Goal: Task Accomplishment & Management: Complete application form

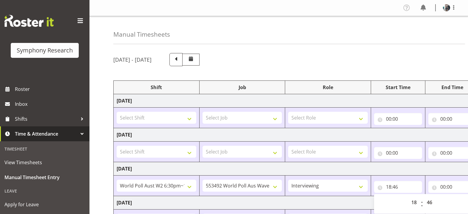
select select "56692"
select select "10499"
select select "47"
select select "18"
select select "46"
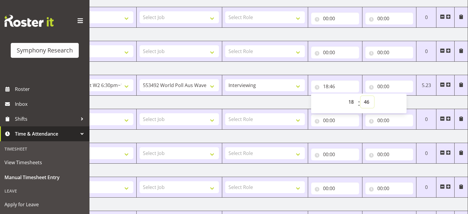
scroll to position [96, 0]
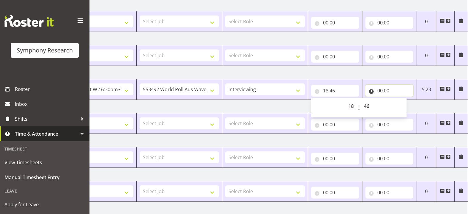
click at [380, 91] on input "00:00" at bounding box center [389, 91] width 48 height 12
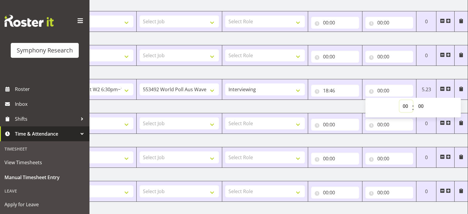
click at [403, 108] on select "00 01 02 03 04 05 06 07 08 09 10 11 12 13 14 15 16 17 18 19 20 21 22 23" at bounding box center [405, 106] width 13 height 12
select select "22"
click at [399, 100] on select "00 01 02 03 04 05 06 07 08 09 10 11 12 13 14 15 16 17 18 19 20 21 22 23" at bounding box center [405, 106] width 13 height 12
type input "22:00"
click at [421, 105] on select "00 01 02 03 04 05 06 07 08 09 10 11 12 13 14 15 16 17 18 19 20 21 22 23 24 25 2…" at bounding box center [421, 106] width 13 height 12
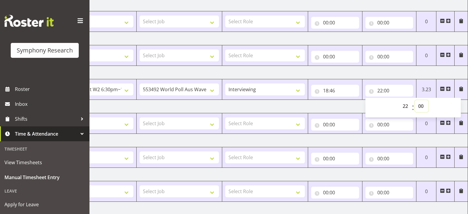
select select "30"
click at [415, 100] on select "00 01 02 03 04 05 06 07 08 09 10 11 12 13 14 15 16 17 18 19 20 21 22 23 24 25 2…" at bounding box center [421, 106] width 13 height 12
type input "22:30"
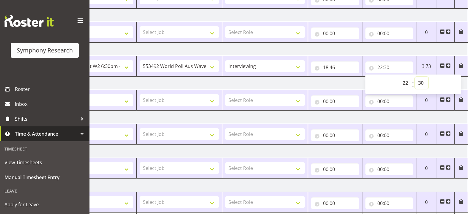
scroll to position [156, 0]
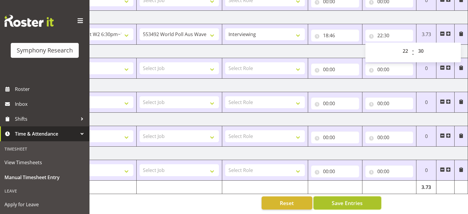
click at [359, 199] on span "Save Entries" at bounding box center [346, 203] width 31 height 8
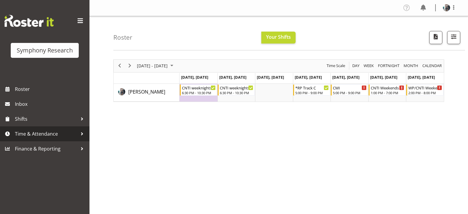
click at [37, 135] on span "Time & Attendance" at bounding box center [46, 133] width 63 height 9
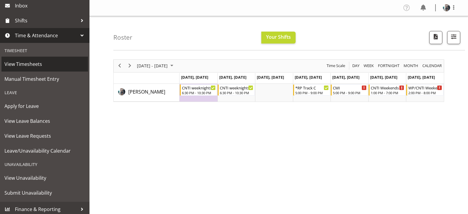
scroll to position [101, 0]
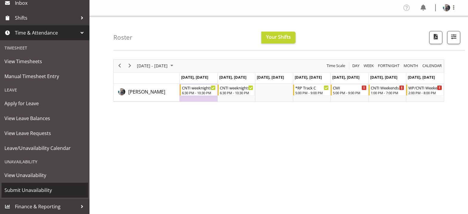
click at [40, 190] on span "Submit Unavailability" at bounding box center [44, 190] width 80 height 9
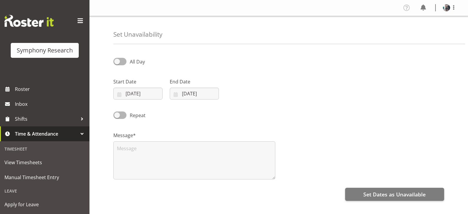
select select "7"
select select "2025"
click at [119, 94] on input "20/08/2025" at bounding box center [137, 94] width 49 height 12
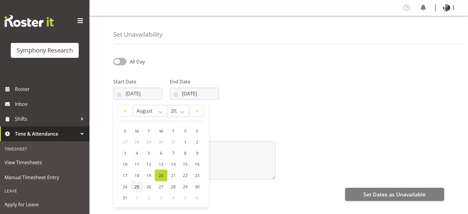
click at [137, 187] on span "25" at bounding box center [136, 187] width 5 height 6
type input "25/08/2025"
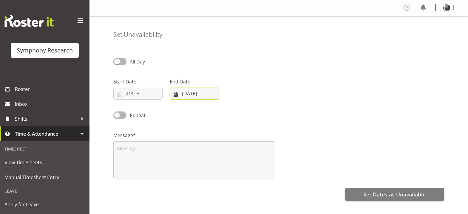
click at [176, 94] on input "20/08/2025" at bounding box center [194, 94] width 49 height 12
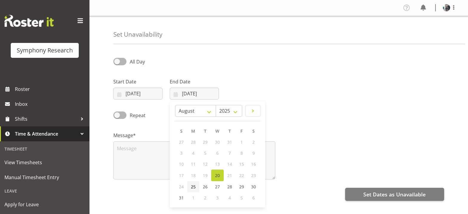
click at [194, 187] on span "25" at bounding box center [193, 187] width 5 height 6
type input "25/08/2025"
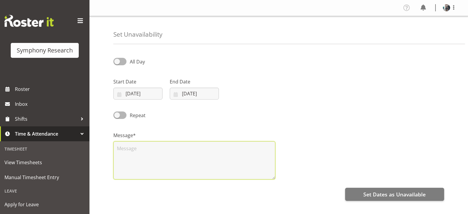
click at [138, 145] on textarea at bounding box center [194, 160] width 162 height 38
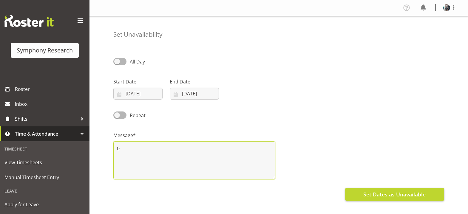
type textarea "0"
click at [381, 193] on span "Set Dates as Unavailable" at bounding box center [394, 194] width 62 height 8
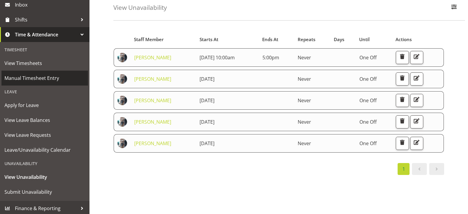
scroll to position [101, 0]
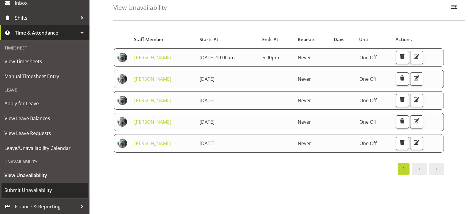
click at [42, 190] on span "Submit Unavailability" at bounding box center [44, 190] width 80 height 9
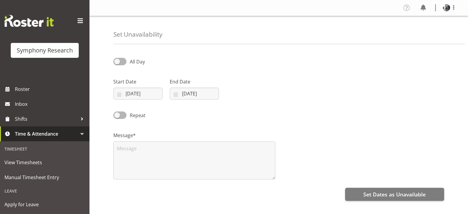
select select "7"
select select "2025"
click at [119, 93] on input "[DATE]" at bounding box center [137, 94] width 49 height 12
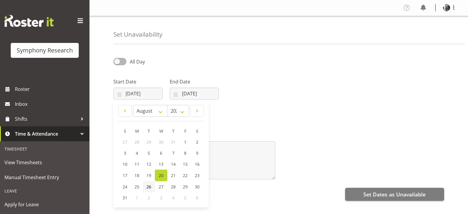
click at [149, 189] on span "26" at bounding box center [148, 187] width 5 height 6
type input "[DATE]"
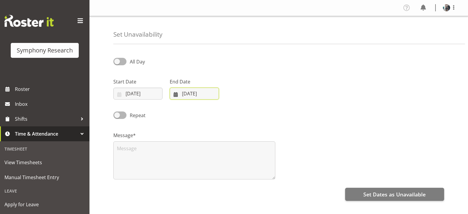
click at [176, 96] on input "[DATE]" at bounding box center [194, 94] width 49 height 12
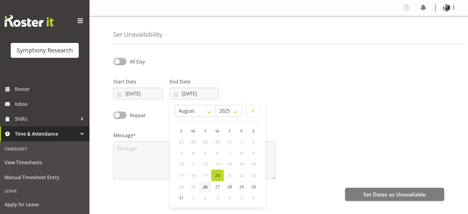
click at [207, 187] on span "26" at bounding box center [205, 187] width 5 height 6
type input "[DATE]"
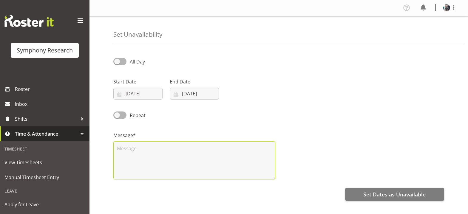
click at [135, 148] on textarea at bounding box center [194, 160] width 162 height 38
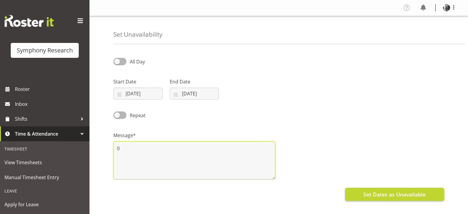
type textarea "0"
click at [379, 195] on span "Set Dates as Unavailable" at bounding box center [394, 194] width 62 height 8
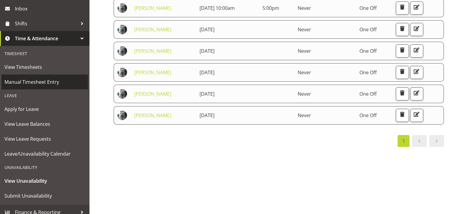
scroll to position [101, 0]
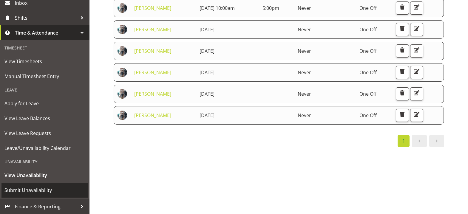
click at [41, 190] on span "Submit Unavailability" at bounding box center [44, 190] width 80 height 9
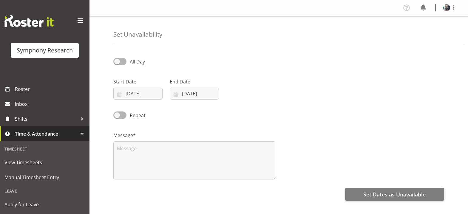
select select "7"
select select "2025"
click at [120, 94] on input "20/08/2025" at bounding box center [137, 94] width 49 height 12
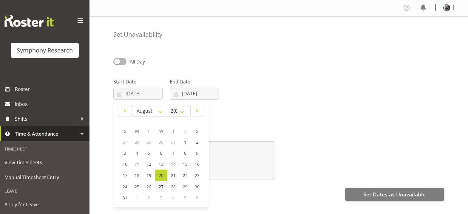
click at [161, 187] on span "27" at bounding box center [161, 187] width 5 height 6
type input "27/08/2025"
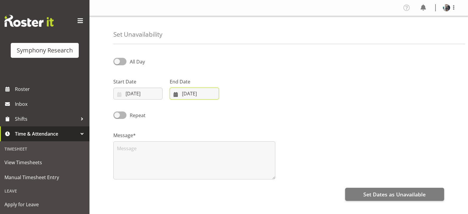
click at [176, 93] on input "[DATE]" at bounding box center [194, 94] width 49 height 12
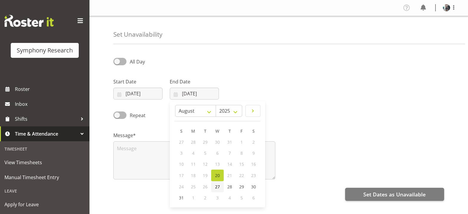
click at [218, 188] on span "27" at bounding box center [217, 187] width 5 height 6
type input "27/08/2025"
click at [118, 61] on span at bounding box center [119, 61] width 13 height 7
click at [117, 61] on input "All Day" at bounding box center [115, 62] width 4 height 4
checkbox input "true"
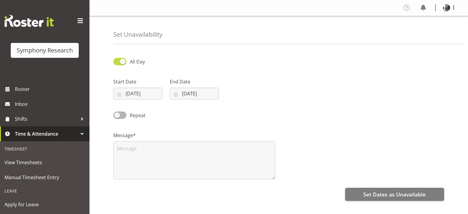
select select "22"
select select "46"
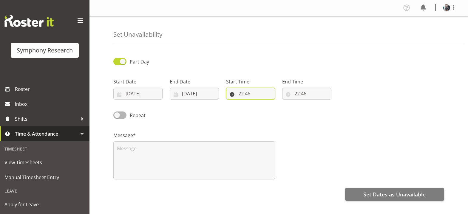
click at [240, 95] on input "22:46" at bounding box center [250, 94] width 49 height 12
click at [267, 112] on select "00 01 02 03 04 05 06 07 08 09 10 11 12 13 14 15 16 17 18 19 20 21 22 23" at bounding box center [266, 109] width 13 height 12
click at [267, 111] on select "00 01 02 03 04 05 06 07 08 09 10 11 12 13 14 15 16 17 18 19 20 21 22 23" at bounding box center [266, 109] width 13 height 12
click at [266, 111] on select "00 01 02 03 04 05 06 07 08 09 10 11 12 13 14 15 16 17 18 19 20 21 22 23" at bounding box center [266, 109] width 13 height 12
select select "9"
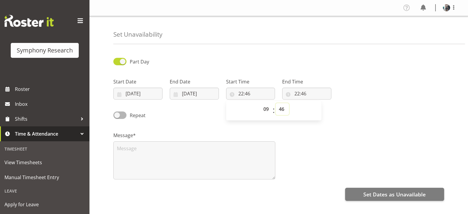
click at [279, 110] on select "00 01 02 03 04 05 06 07 08 09 10 11 12 13 14 15 16 17 18 19 20 21 22 23 24 25 2…" at bounding box center [281, 109] width 13 height 12
type input "09:46"
select select "0"
click at [275, 103] on select "00 01 02 03 04 05 06 07 08 09 10 11 12 13 14 15 16 17 18 19 20 21 22 23 24 25 2…" at bounding box center [281, 109] width 13 height 12
type input "09:00"
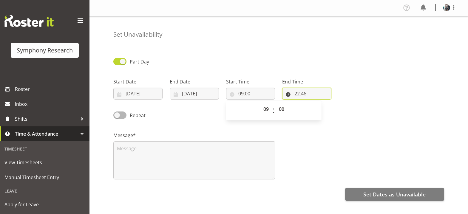
click at [295, 93] on input "22:46" at bounding box center [306, 94] width 49 height 12
click at [322, 109] on select "00 01 02 03 04 05 06 07 08 09 10 11 12 13 14 15 16 17 18 19 20 21 22 23" at bounding box center [322, 109] width 13 height 12
select select "16"
click at [316, 103] on select "00 01 02 03 04 05 06 07 08 09 10 11 12 13 14 15 16 17 18 19 20 21 22 23" at bounding box center [322, 109] width 13 height 12
type input "16:46"
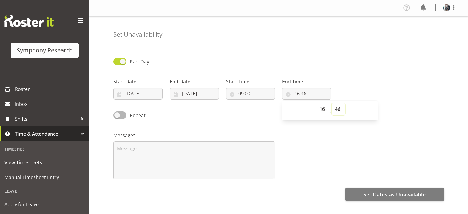
click at [339, 111] on select "00 01 02 03 04 05 06 07 08 09 10 11 12 13 14 15 16 17 18 19 20 21 22 23 24 25 2…" at bounding box center [337, 109] width 13 height 12
select select "30"
type input "16:30"
click at [308, 159] on div "Message*" at bounding box center [279, 153] width 338 height 60
click at [256, 152] on textarea at bounding box center [194, 160] width 162 height 38
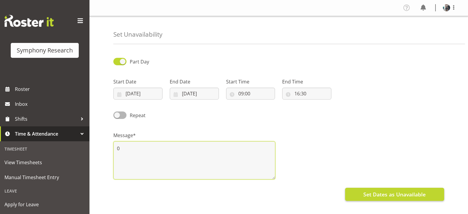
type textarea "0"
click at [407, 193] on span "Set Dates as Unavailable" at bounding box center [394, 194] width 62 height 8
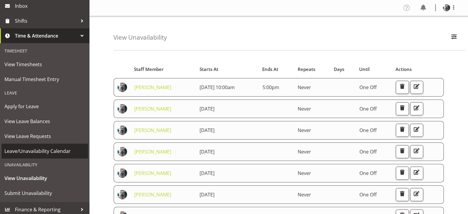
scroll to position [101, 0]
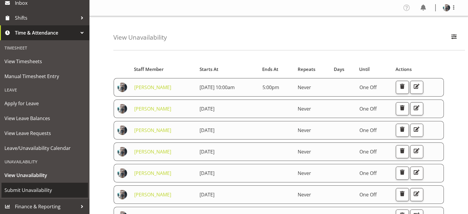
click at [32, 192] on span "Submit Unavailability" at bounding box center [44, 190] width 80 height 9
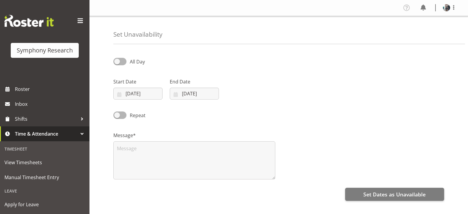
select select "7"
select select "2025"
click at [120, 95] on input "[DATE]" at bounding box center [137, 94] width 49 height 12
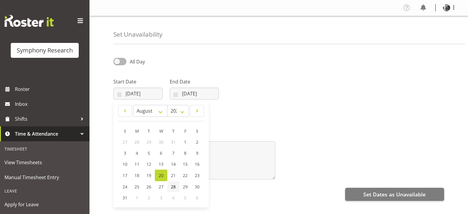
click at [173, 189] on span "28" at bounding box center [173, 187] width 5 height 6
type input "28/08/2025"
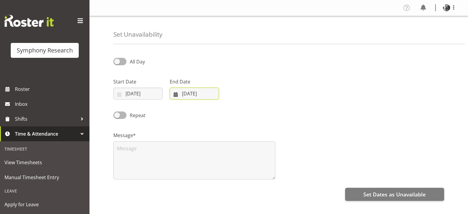
click at [176, 95] on input "[DATE]" at bounding box center [194, 94] width 49 height 12
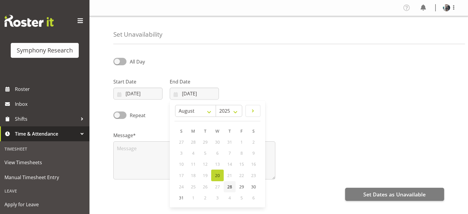
click at [230, 188] on span "28" at bounding box center [229, 187] width 5 height 6
type input "28/08/2025"
click at [117, 62] on span at bounding box center [119, 61] width 13 height 7
click at [117, 62] on input "All Day" at bounding box center [115, 62] width 4 height 4
checkbox input "true"
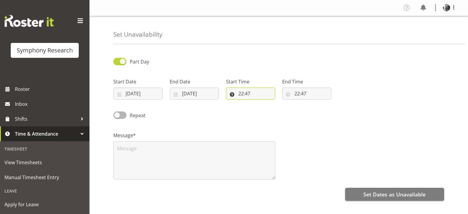
click at [241, 94] on input "22:47" at bounding box center [250, 94] width 49 height 12
click at [265, 109] on select "00 01 02 03 04 05 06 07 08 09 10 11 12 13 14 15 16 17 18 19 20 21 22 23" at bounding box center [266, 109] width 13 height 12
select select "9"
type input "09:47"
click at [282, 111] on select "00 01 02 03 04 05 06 07 08 09 10 11 12 13 14 15 16 17 18 19 20 21 22 23 24 25 2…" at bounding box center [281, 109] width 13 height 12
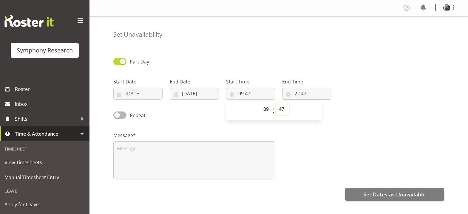
select select "1"
type input "09:01"
click at [298, 95] on input "22:47" at bounding box center [306, 94] width 49 height 12
click at [323, 113] on select "00 01 02 03 04 05 06 07 08 09 10 11 12 13 14 15 16 17 18 19 20 21 22 23" at bounding box center [322, 109] width 13 height 12
click at [323, 111] on select "00 01 02 03 04 05 06 07 08 09 10 11 12 13 14 15 16 17 18 19 20 21 22 23" at bounding box center [322, 109] width 13 height 12
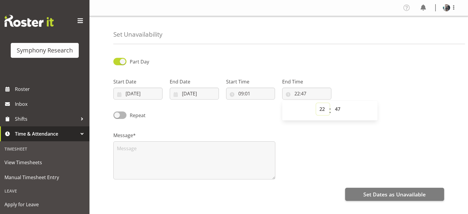
click at [323, 111] on select "00 01 02 03 04 05 06 07 08 09 10 11 12 13 14 15 16 17 18 19 20 21 22 23" at bounding box center [322, 109] width 13 height 12
select select "16"
click at [339, 110] on select "00 01 02 03 04 05 06 07 08 09 10 11 12 13 14 15 16 17 18 19 20 21 22 23 24 25 2…" at bounding box center [337, 109] width 13 height 12
type input "16:47"
select select "30"
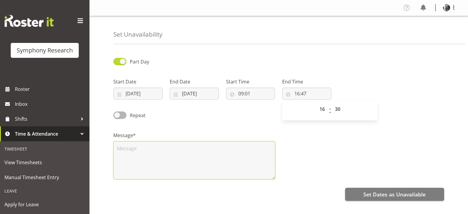
type input "16:30"
click at [162, 152] on textarea at bounding box center [194, 160] width 162 height 38
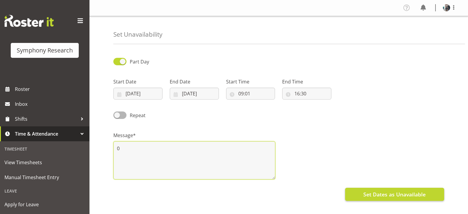
type textarea "0"
click at [391, 195] on span "Set Dates as Unavailable" at bounding box center [394, 194] width 62 height 8
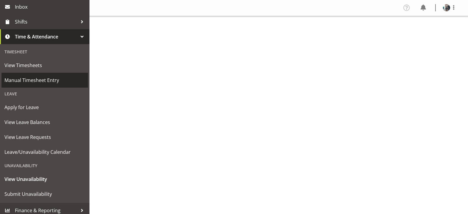
scroll to position [101, 0]
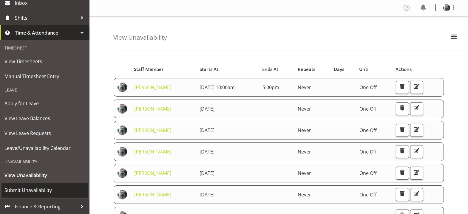
click at [41, 191] on span "Submit Unavailability" at bounding box center [44, 190] width 80 height 9
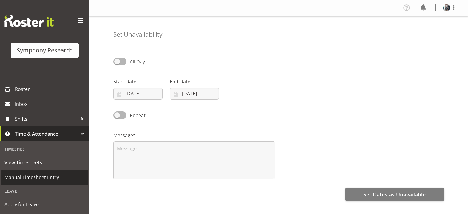
select select "7"
select select "2025"
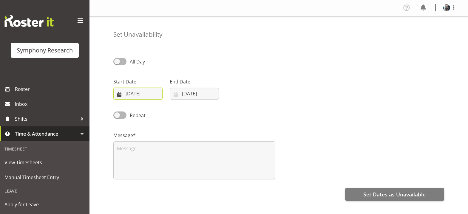
click at [126, 94] on input "[DATE]" at bounding box center [137, 94] width 49 height 12
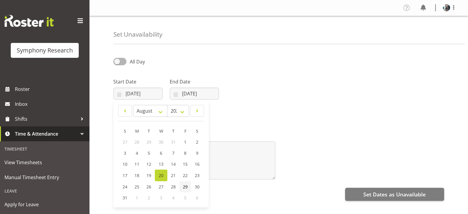
click at [184, 187] on span "29" at bounding box center [185, 187] width 5 height 6
type input "[DATE]"
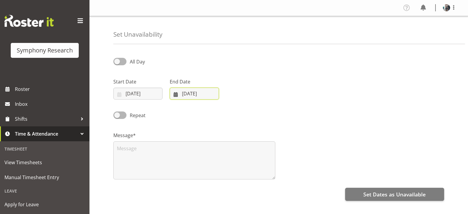
click at [174, 94] on input "20/08/2025" at bounding box center [194, 94] width 49 height 12
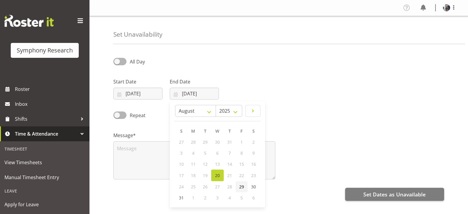
click at [243, 188] on span "29" at bounding box center [241, 187] width 5 height 6
type input "29/08/2025"
click at [117, 63] on span at bounding box center [119, 61] width 13 height 7
click at [117, 63] on input "All Day" at bounding box center [115, 62] width 4 height 4
checkbox input "true"
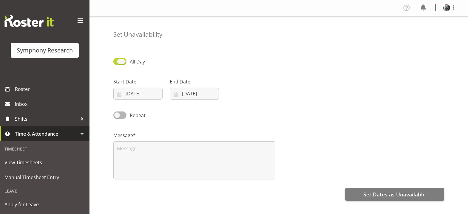
select select "22"
select select "48"
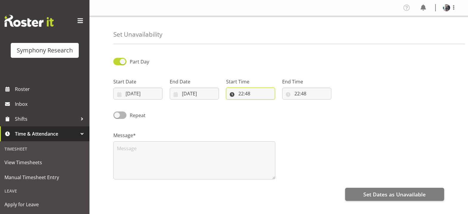
click at [240, 95] on input "22:48" at bounding box center [250, 94] width 49 height 12
click at [264, 109] on select "00 01 02 03 04 05 06 07 08 09 10 11 12 13 14 15 16 17 18 19 20 21 22 23" at bounding box center [266, 109] width 13 height 12
select select "9"
click at [279, 109] on select "00 01 02 03 04 05 06 07 08 09 10 11 12 13 14 15 16 17 18 19 20 21 22 23 24 25 2…" at bounding box center [281, 109] width 13 height 12
type input "09:48"
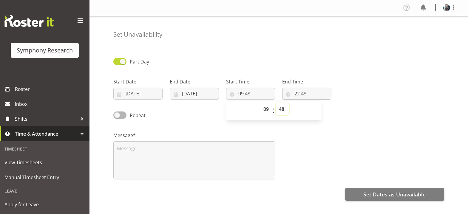
select select "0"
type input "09:00"
click at [295, 94] on input "22:48" at bounding box center [306, 94] width 49 height 12
click at [323, 110] on select "00 01 02 03 04 05 06 07 08 09 10 11 12 13 14 15 16 17 18 19 20 21 22 23" at bounding box center [322, 109] width 13 height 12
select select "16"
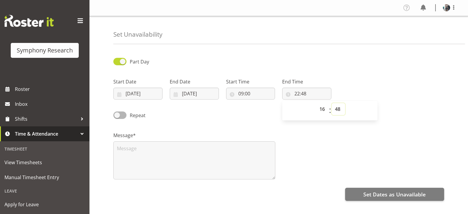
click at [336, 111] on select "00 01 02 03 04 05 06 07 08 09 10 11 12 13 14 15 16 17 18 19 20 21 22 23 24 25 2…" at bounding box center [337, 109] width 13 height 12
type input "16:48"
select select "30"
type input "16:30"
click at [201, 147] on textarea at bounding box center [194, 160] width 162 height 38
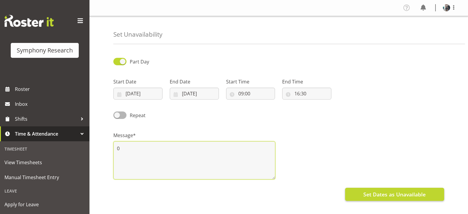
type textarea "0"
click at [363, 193] on button "Set Dates as Unavailable" at bounding box center [394, 194] width 99 height 13
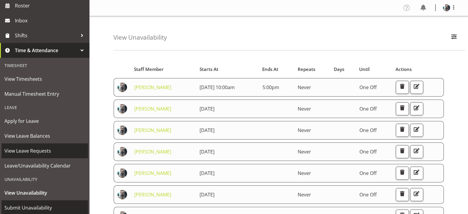
scroll to position [101, 0]
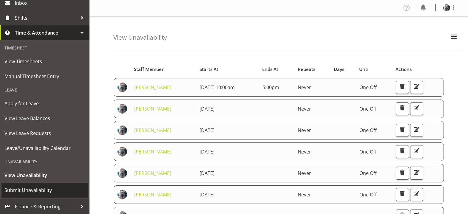
click at [41, 189] on span "Submit Unavailability" at bounding box center [44, 190] width 80 height 9
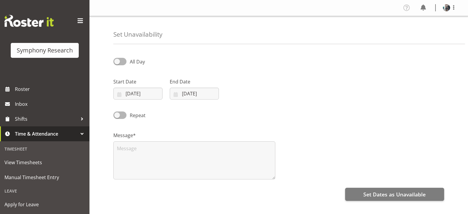
select select "7"
select select "2025"
click at [130, 94] on input "[DATE]" at bounding box center [137, 94] width 49 height 12
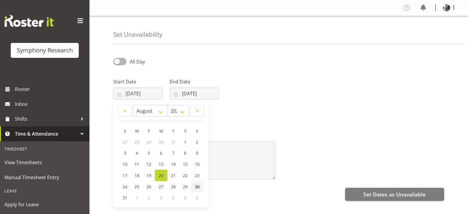
click at [197, 187] on span "30" at bounding box center [197, 187] width 5 height 6
type input "[DATE]"
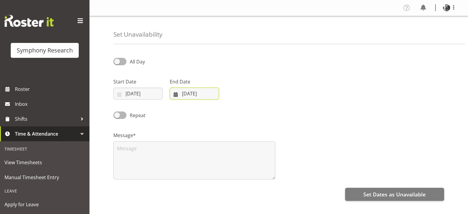
click at [183, 95] on input "[DATE]" at bounding box center [194, 94] width 49 height 12
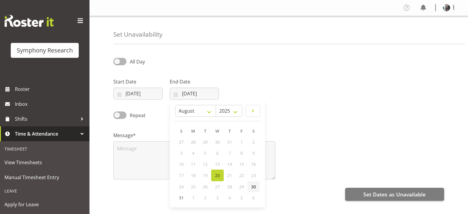
click at [257, 187] on link "30" at bounding box center [253, 186] width 12 height 11
type input "[DATE]"
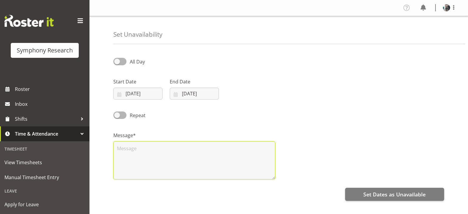
click at [159, 151] on textarea at bounding box center [194, 160] width 162 height 38
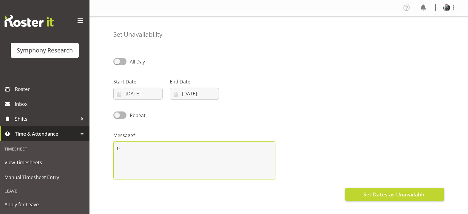
type textarea "0"
click at [378, 194] on span "Set Dates as Unavailable" at bounding box center [394, 194] width 62 height 8
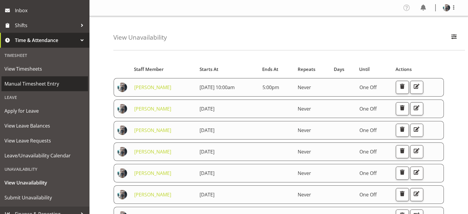
scroll to position [101, 0]
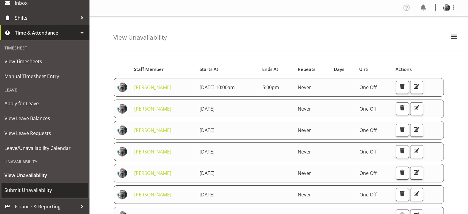
click at [44, 190] on span "Submit Unavailability" at bounding box center [44, 190] width 80 height 9
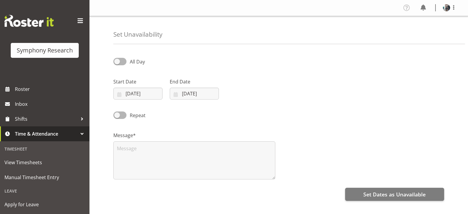
select select "7"
select select "2025"
click at [122, 95] on input "[DATE]" at bounding box center [137, 94] width 49 height 12
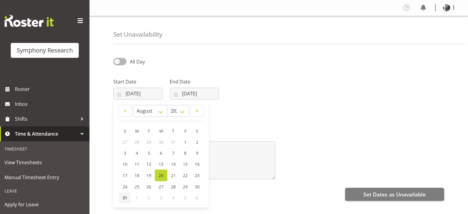
click at [123, 198] on span "31" at bounding box center [124, 198] width 5 height 6
type input "[DATE]"
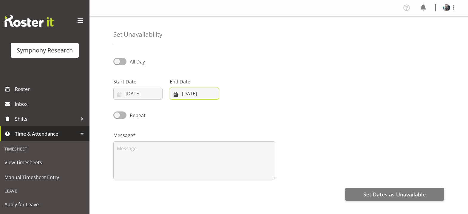
click at [175, 93] on input "[DATE]" at bounding box center [194, 94] width 49 height 12
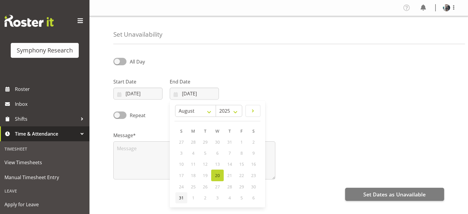
click at [181, 198] on span "31" at bounding box center [181, 198] width 5 height 6
type input "[DATE]"
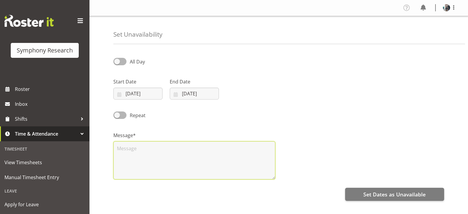
click at [155, 150] on textarea at bounding box center [194, 160] width 162 height 38
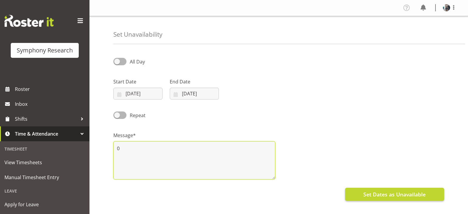
type textarea "0"
click at [398, 194] on span "Set Dates as Unavailable" at bounding box center [394, 194] width 62 height 8
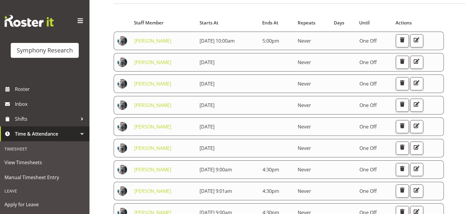
scroll to position [60, 0]
